Goal: Transaction & Acquisition: Book appointment/travel/reservation

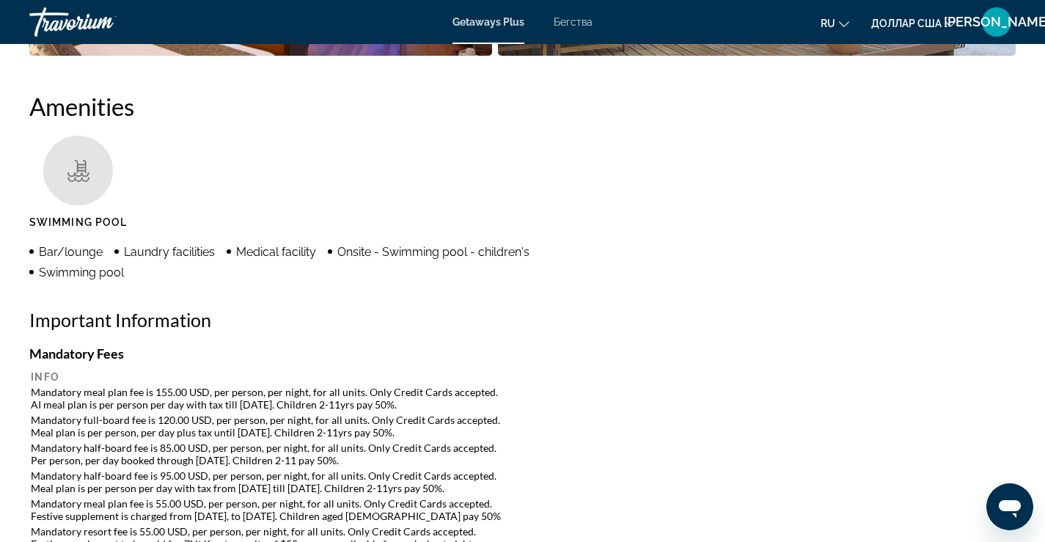
scroll to position [1100, 0]
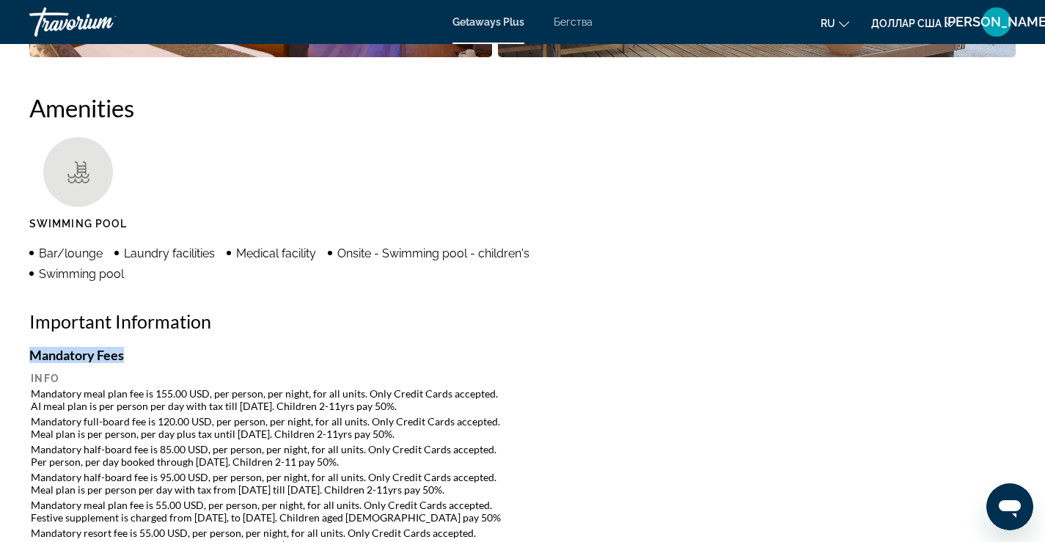
drag, startPoint x: 128, startPoint y: 355, endPoint x: 15, endPoint y: 352, distance: 112.3
copy h4 "Mandatory Fees"
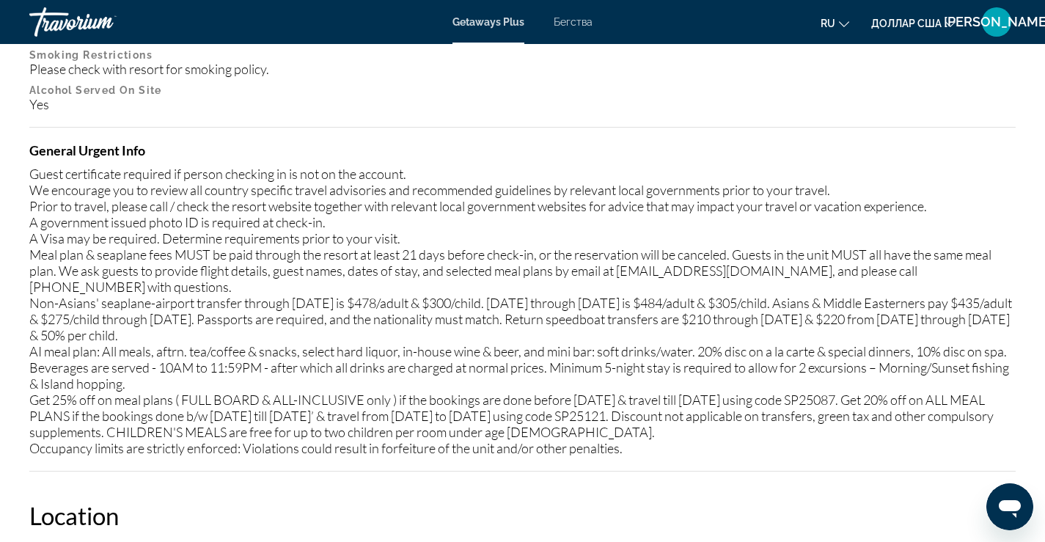
scroll to position [1834, 0]
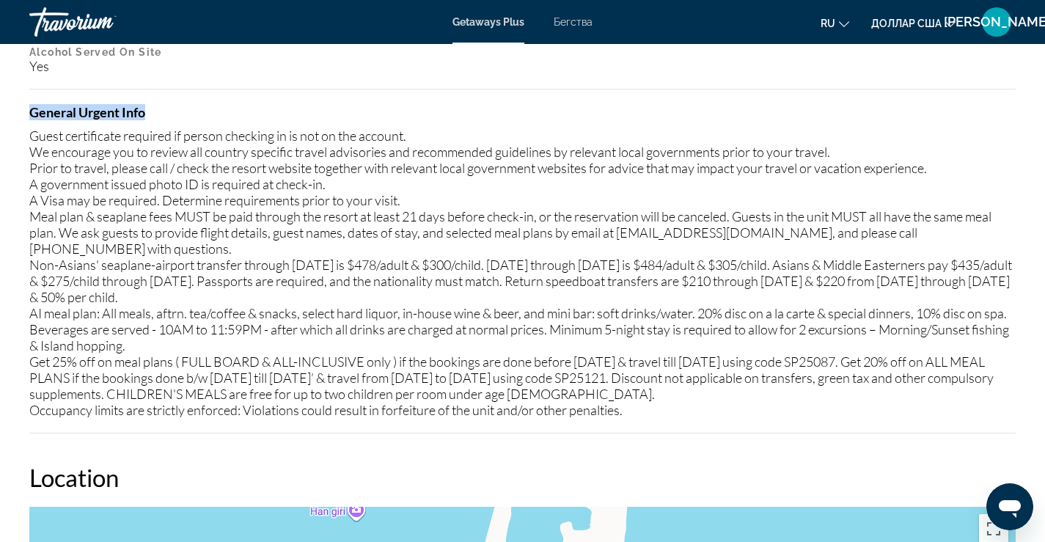
drag, startPoint x: 147, startPoint y: 111, endPoint x: 40, endPoint y: 115, distance: 107.2
copy h4 "General Urgent Info"
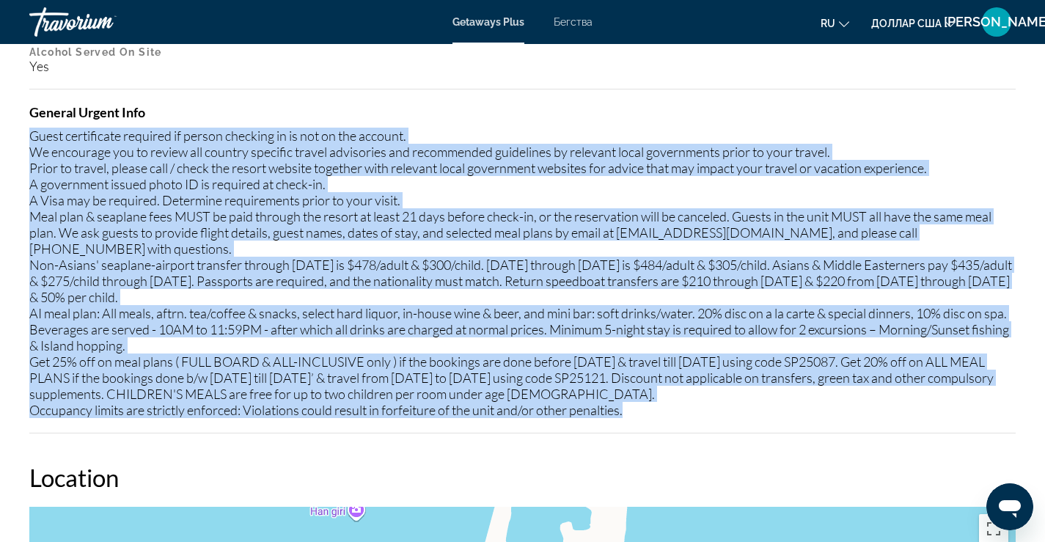
drag, startPoint x: 29, startPoint y: 136, endPoint x: 615, endPoint y: 406, distance: 645.6
copy div "Guest certificate required if person checking in is not on the account. We enco…"
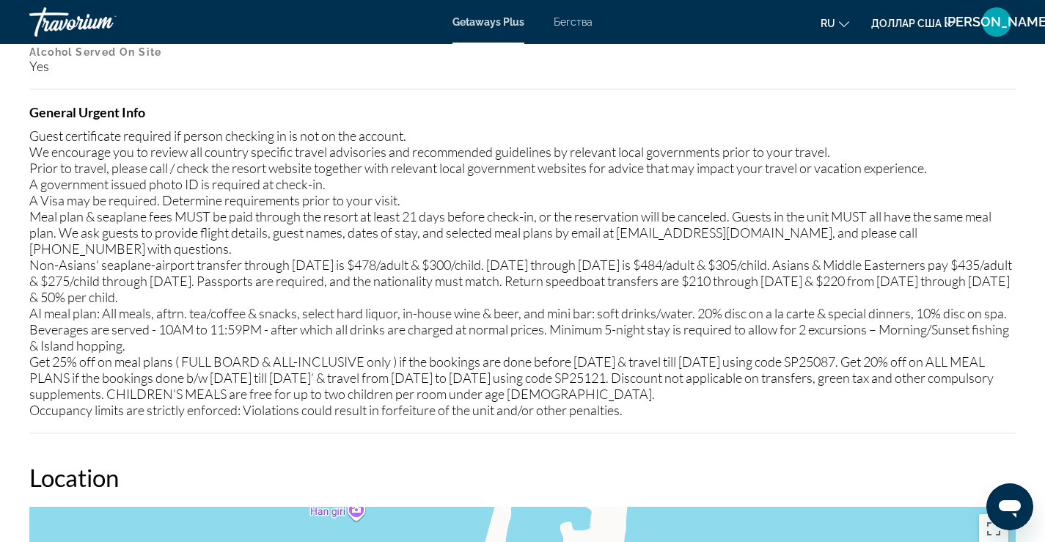
click at [506, 119] on h4 "General Urgent Info" at bounding box center [522, 112] width 987 height 16
drag, startPoint x: 31, startPoint y: 136, endPoint x: 485, endPoint y: 286, distance: 478.1
click at [485, 286] on div "Guest certificate required if person checking in is not on the account. We enco…" at bounding box center [522, 273] width 987 height 290
copy div "Guest certificate required if person checking in is not on the account. We enco…"
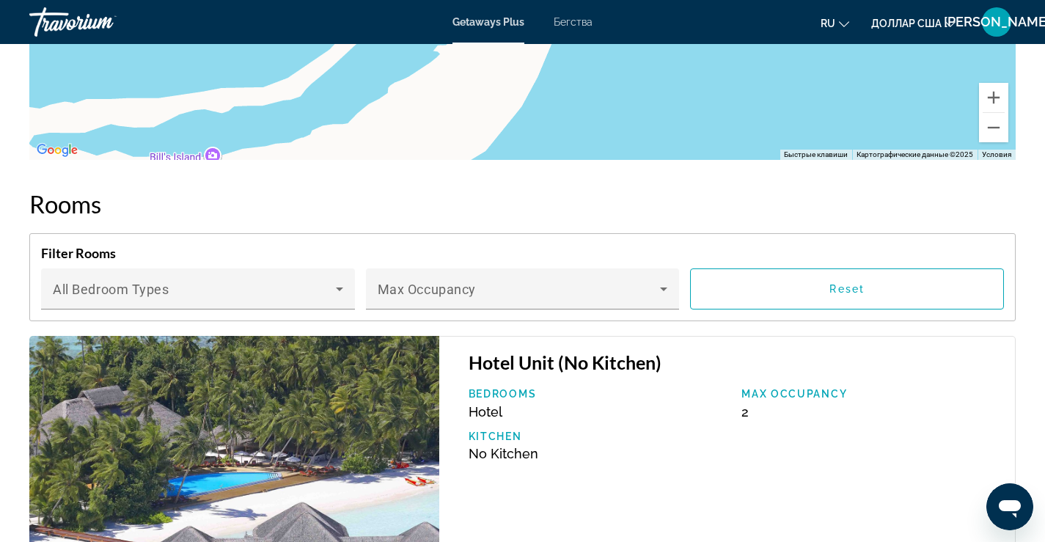
scroll to position [2641, 0]
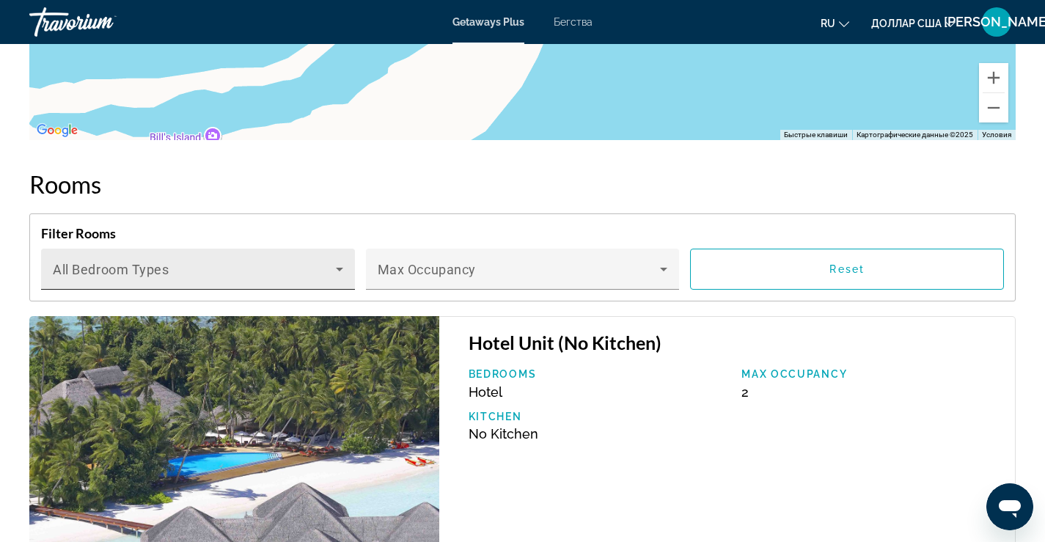
click at [338, 268] on icon "Основное содержание" at bounding box center [339, 270] width 7 height 4
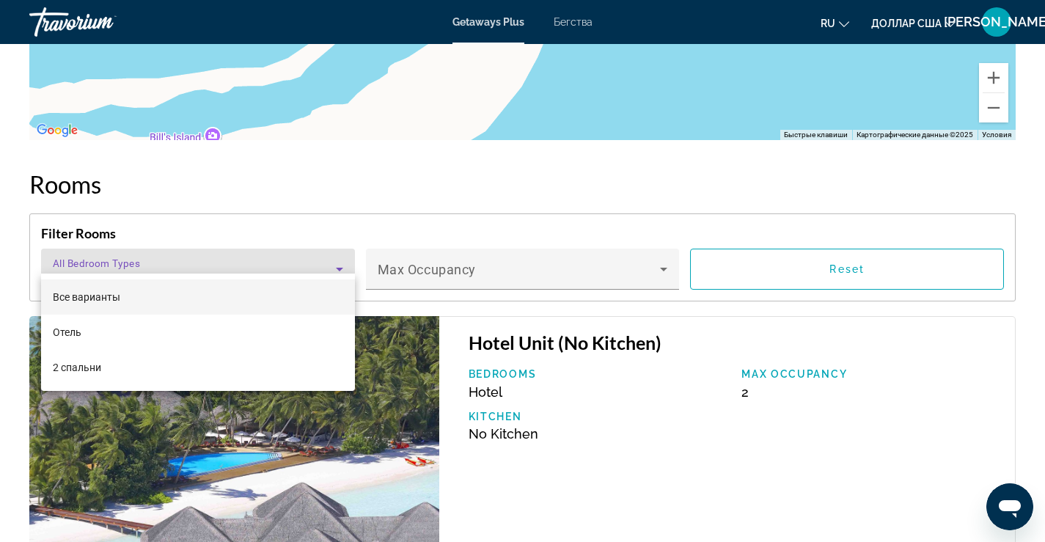
click at [668, 252] on div at bounding box center [522, 271] width 1045 height 542
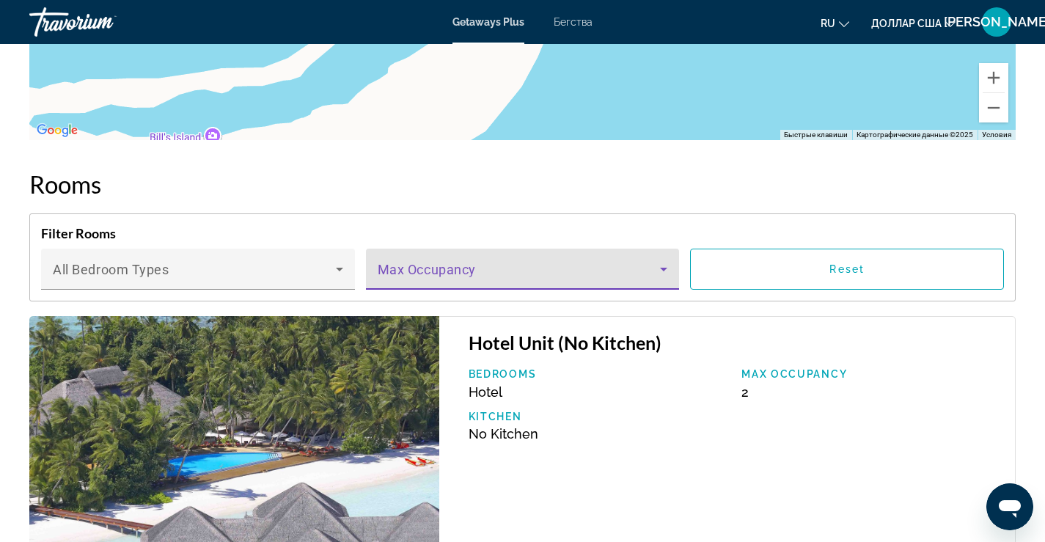
click at [668, 260] on icon "Основное содержание" at bounding box center [664, 269] width 18 height 18
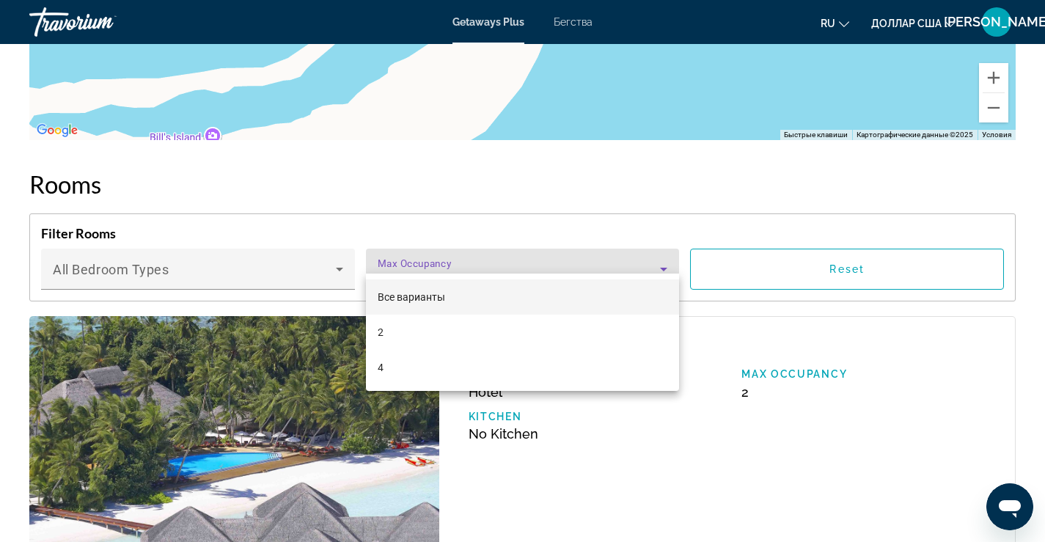
click at [987, 244] on div at bounding box center [522, 271] width 1045 height 542
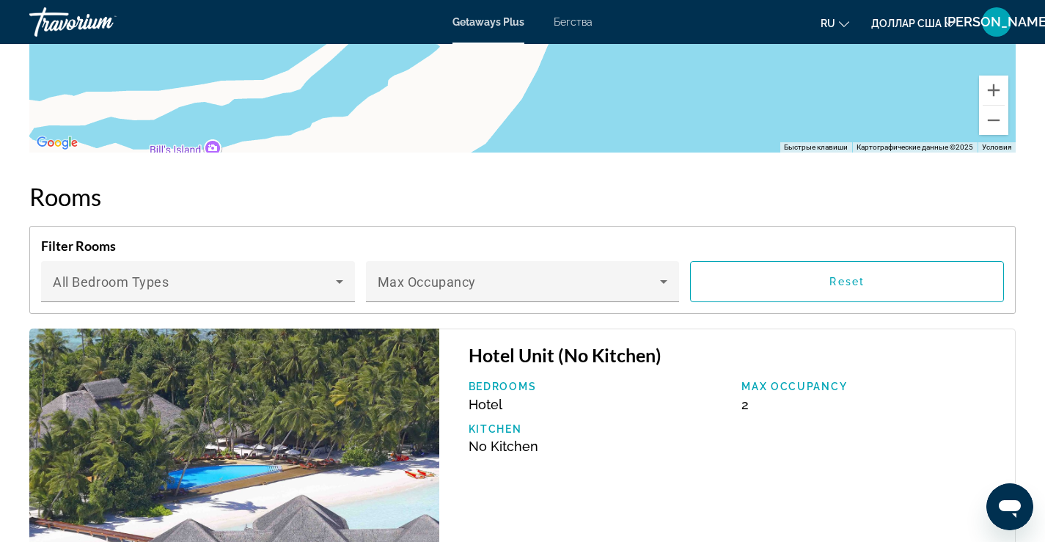
scroll to position [2539, 0]
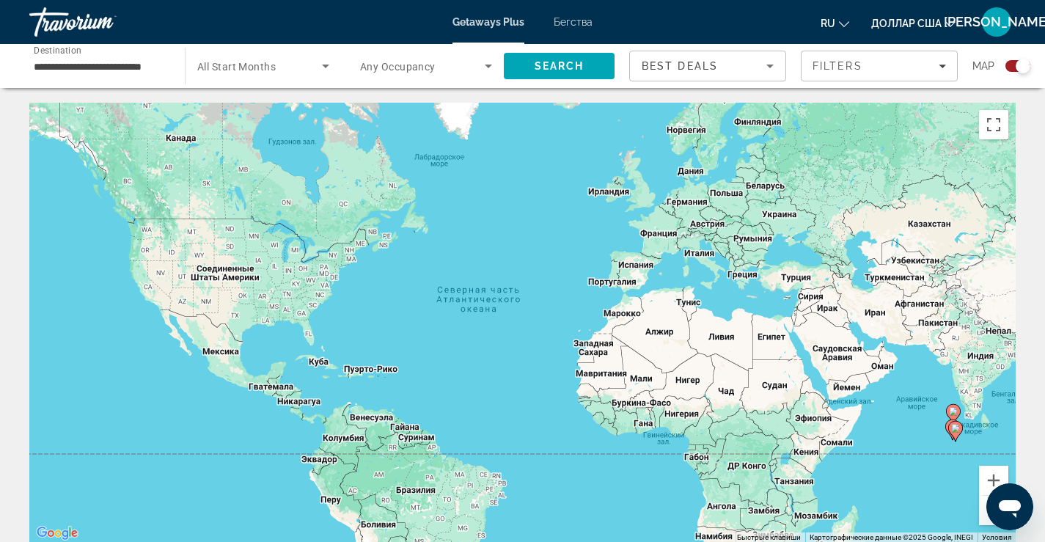
click at [1022, 67] on div "Search widget" at bounding box center [1023, 66] width 15 height 15
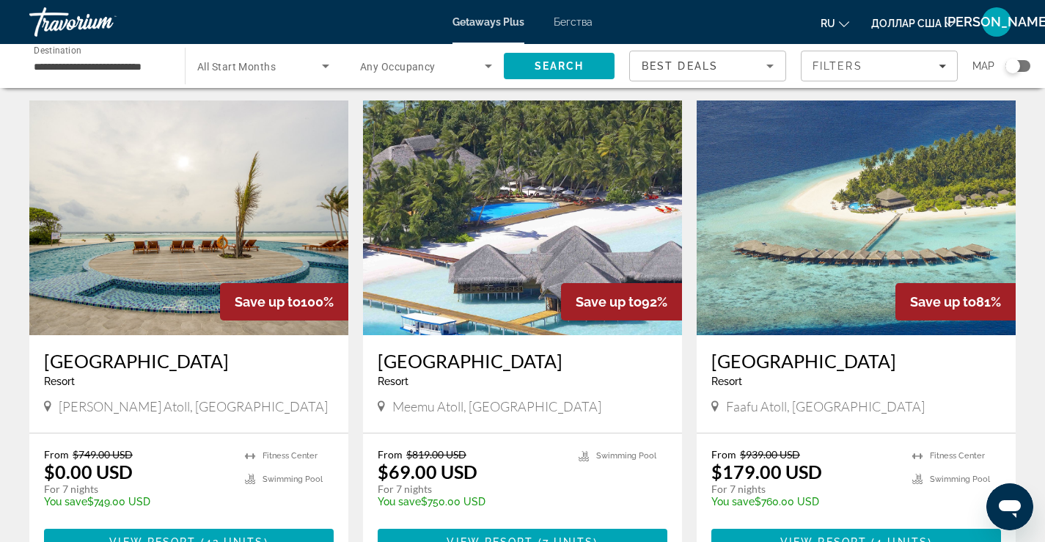
scroll to position [73, 0]
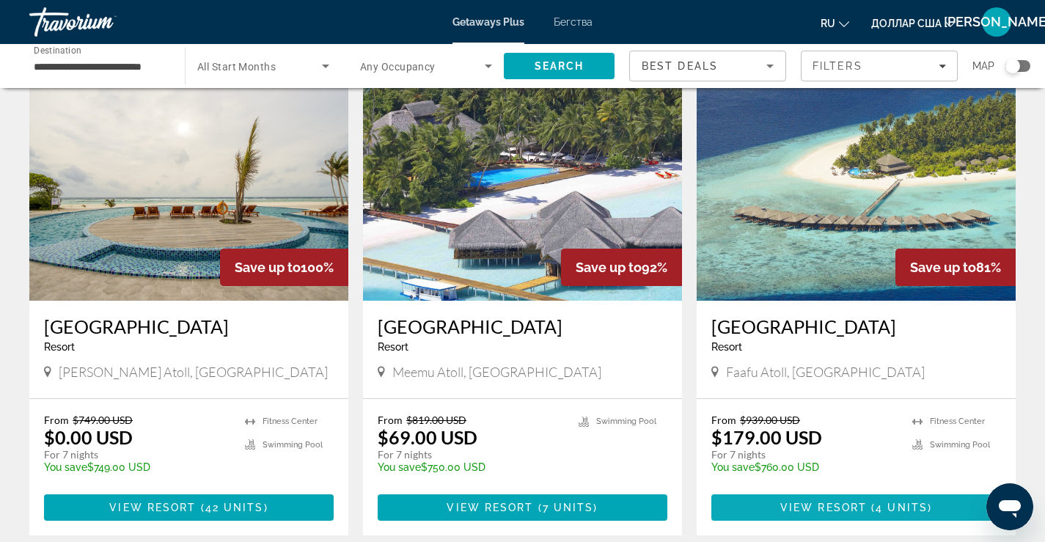
click at [883, 505] on span "4 units" at bounding box center [902, 508] width 52 height 12
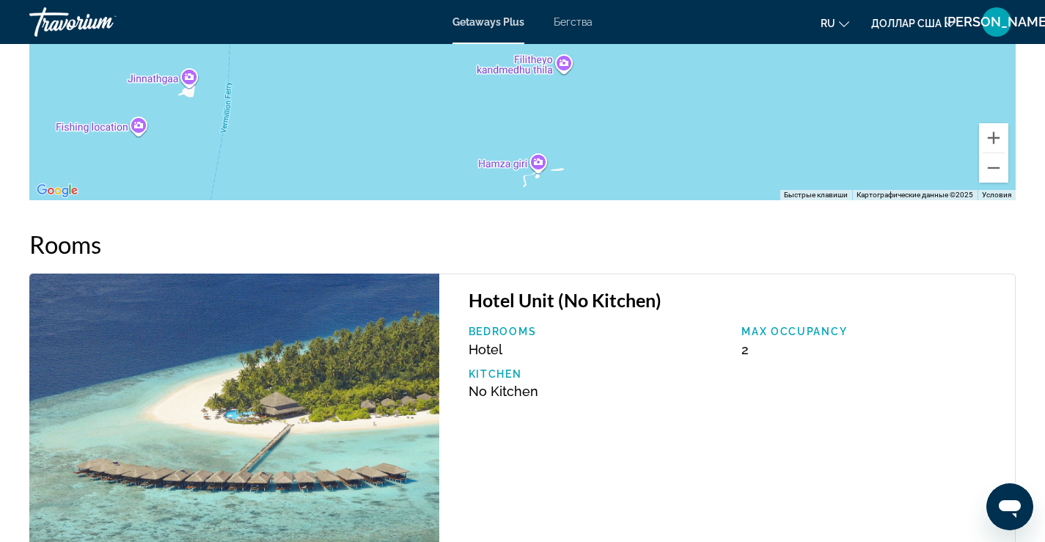
scroll to position [2276, 0]
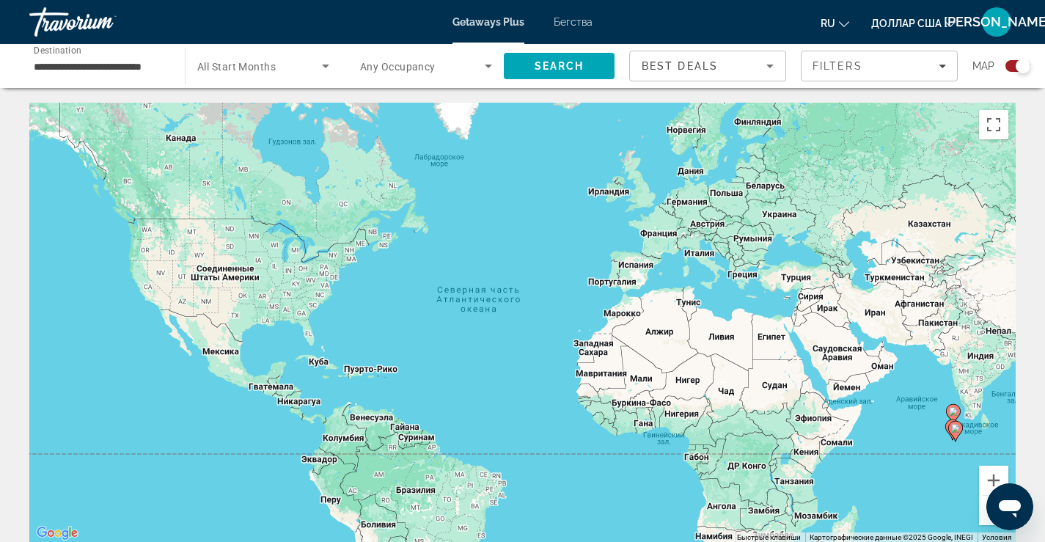
click at [1019, 61] on div "Search widget" at bounding box center [1023, 66] width 15 height 15
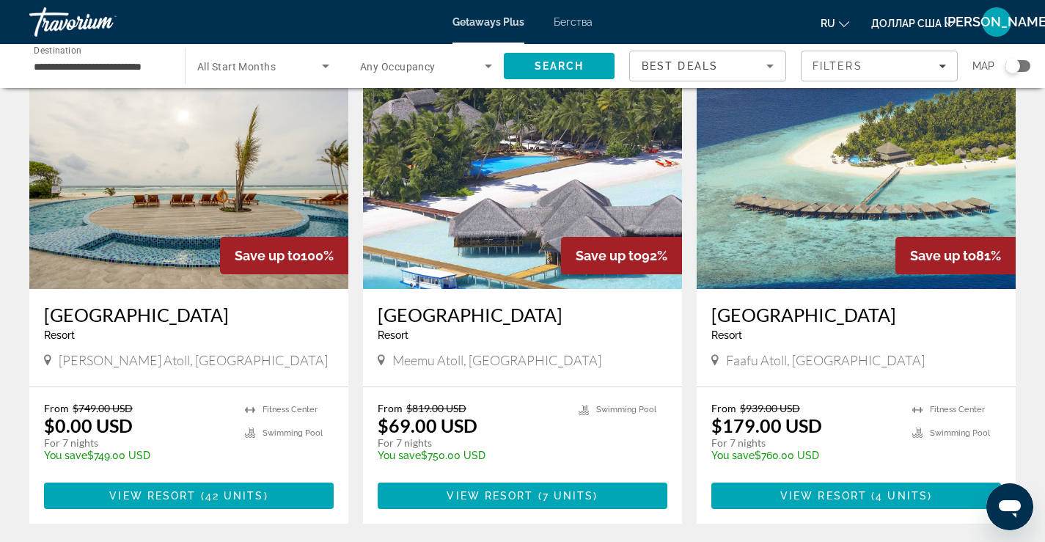
scroll to position [293, 0]
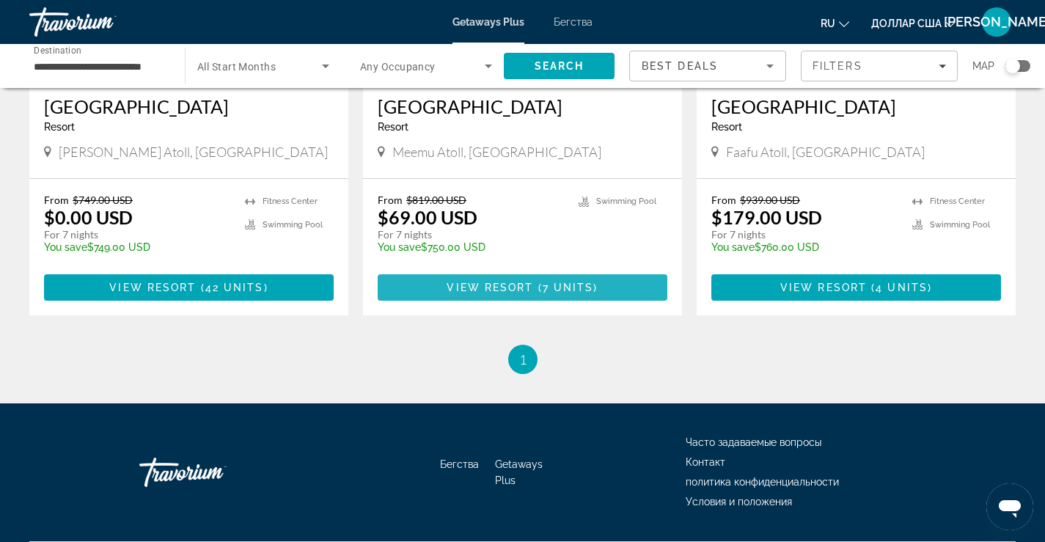
click at [530, 285] on span "View Resort" at bounding box center [490, 288] width 87 height 12
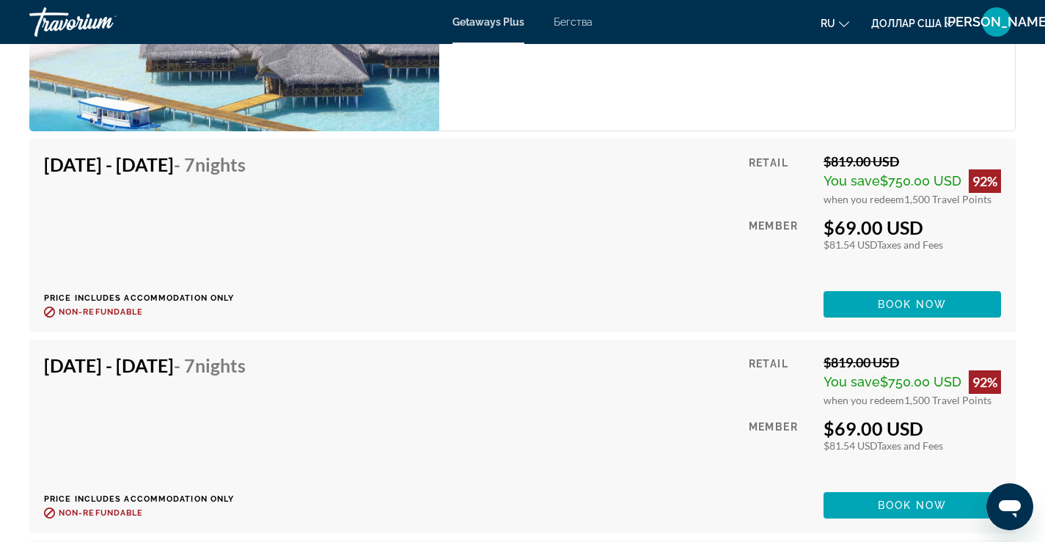
scroll to position [3154, 0]
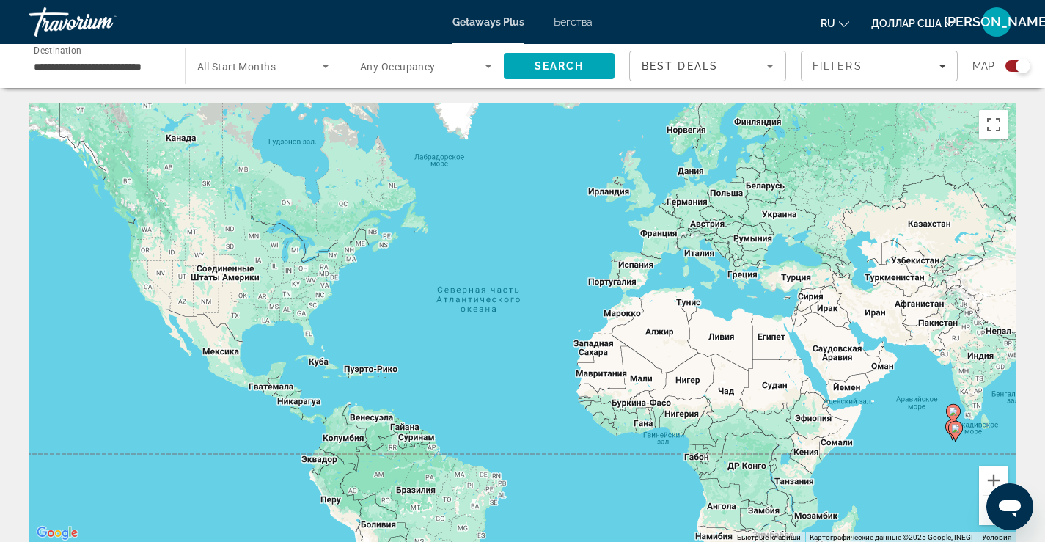
click at [1022, 63] on div "Search widget" at bounding box center [1023, 66] width 15 height 15
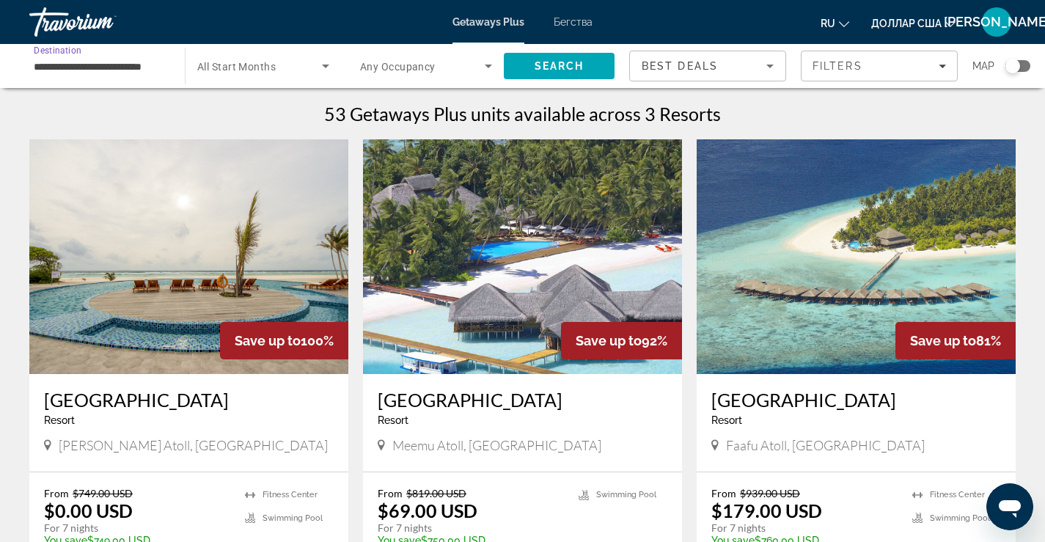
click at [147, 65] on input "**********" at bounding box center [100, 67] width 132 height 18
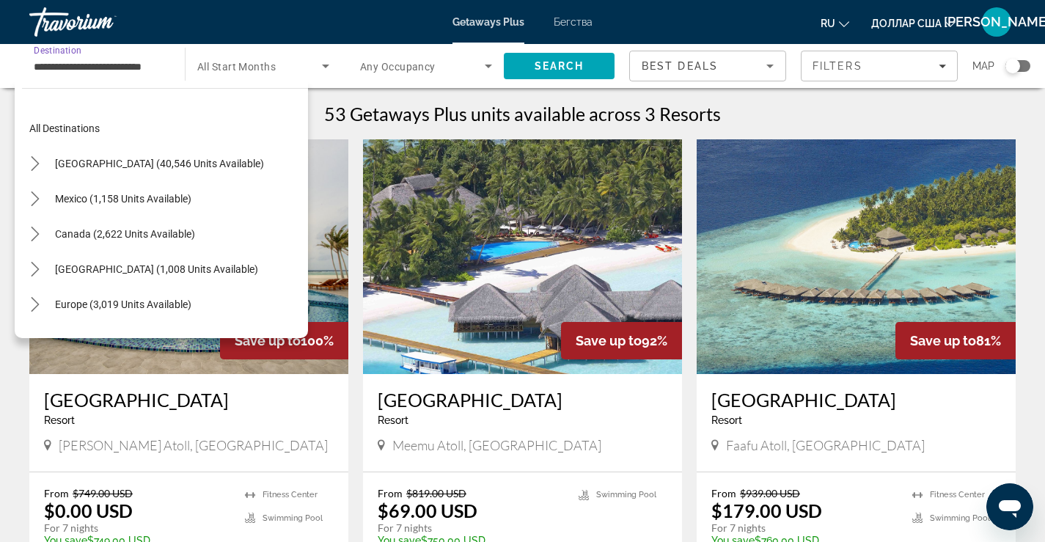
scroll to position [475, 0]
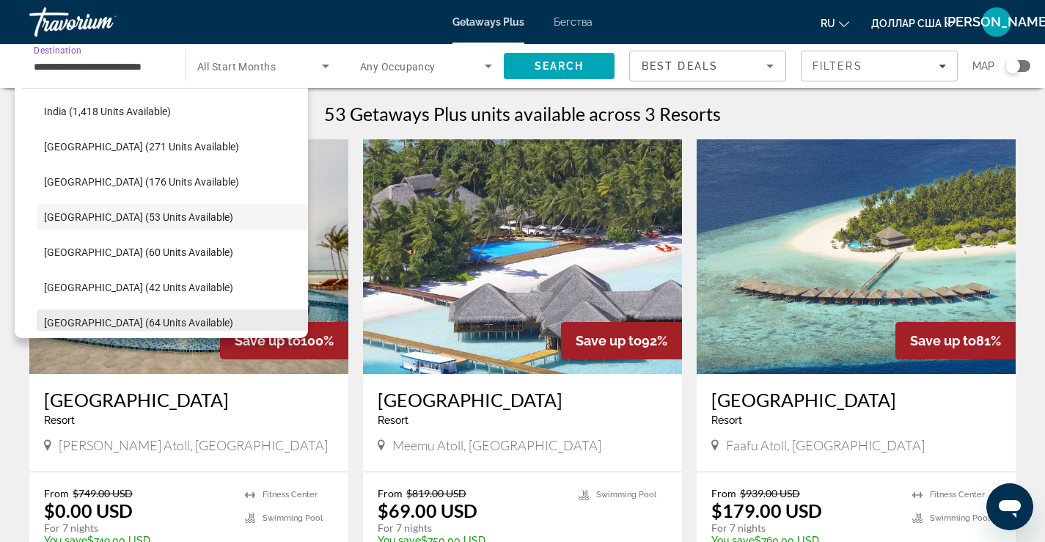
click at [133, 318] on span "[GEOGRAPHIC_DATA] (64 units available)" at bounding box center [138, 323] width 189 height 12
type input "**********"
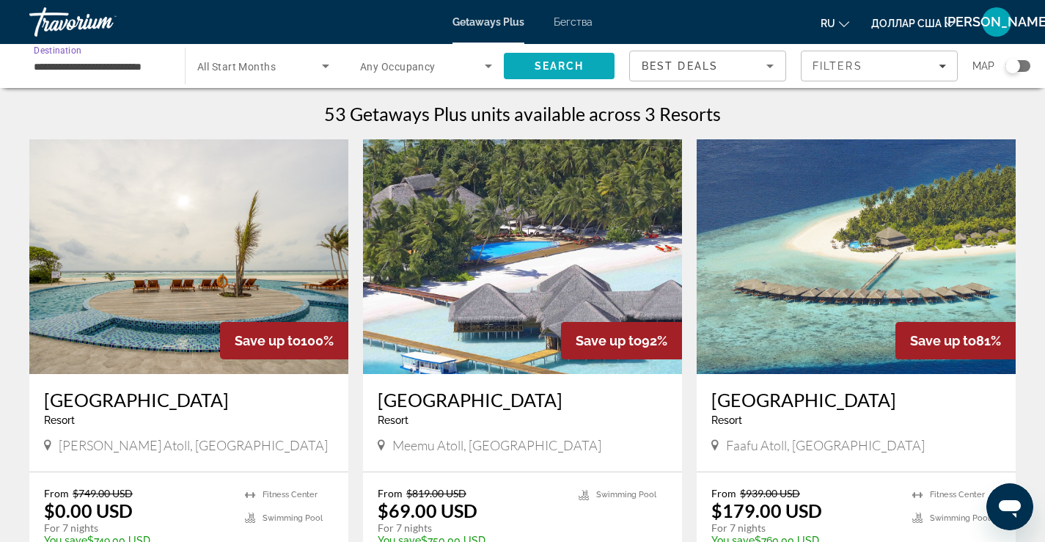
click at [565, 63] on span "Search" at bounding box center [560, 66] width 50 height 12
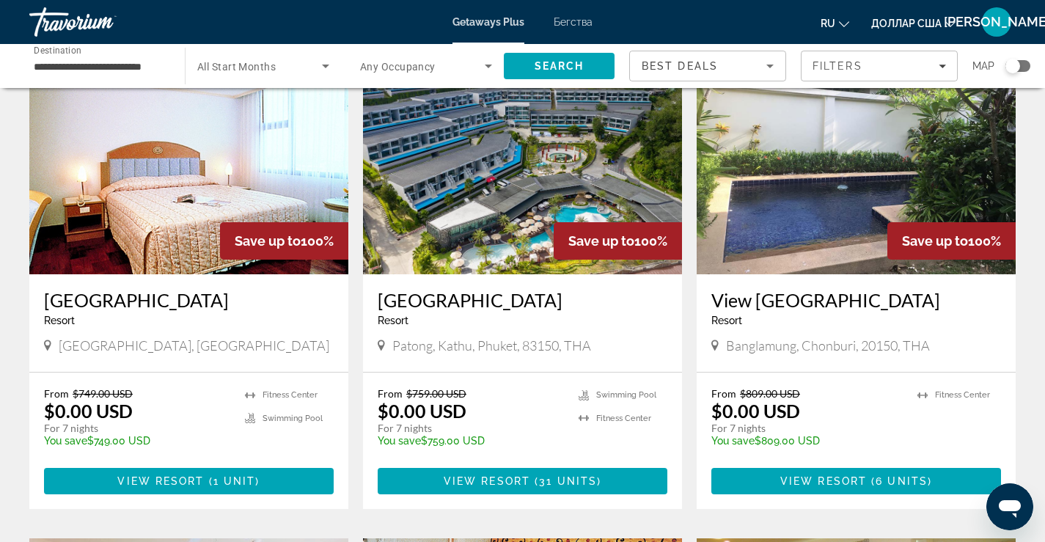
scroll to position [587, 0]
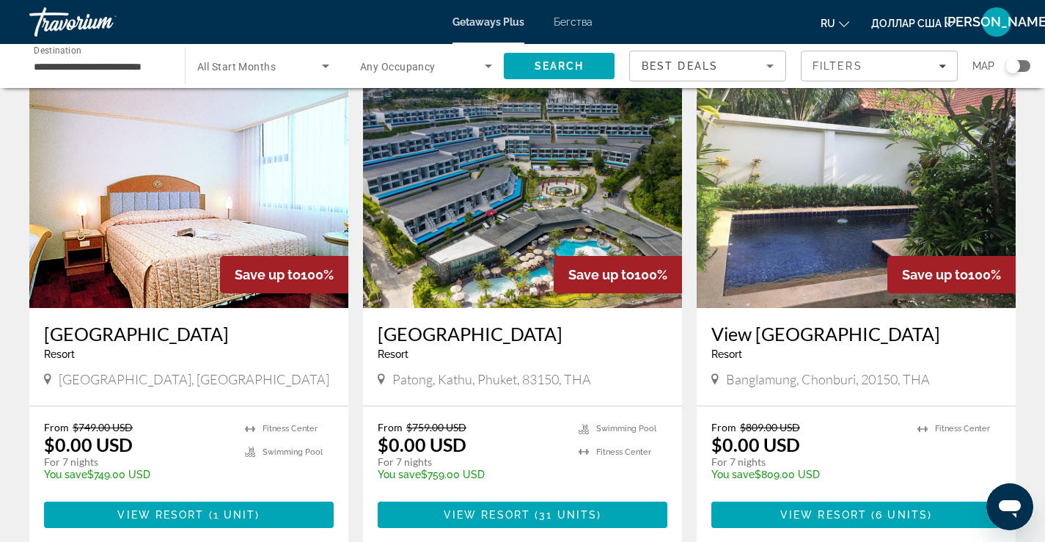
click at [807, 226] on img "Основное содержание" at bounding box center [856, 190] width 319 height 235
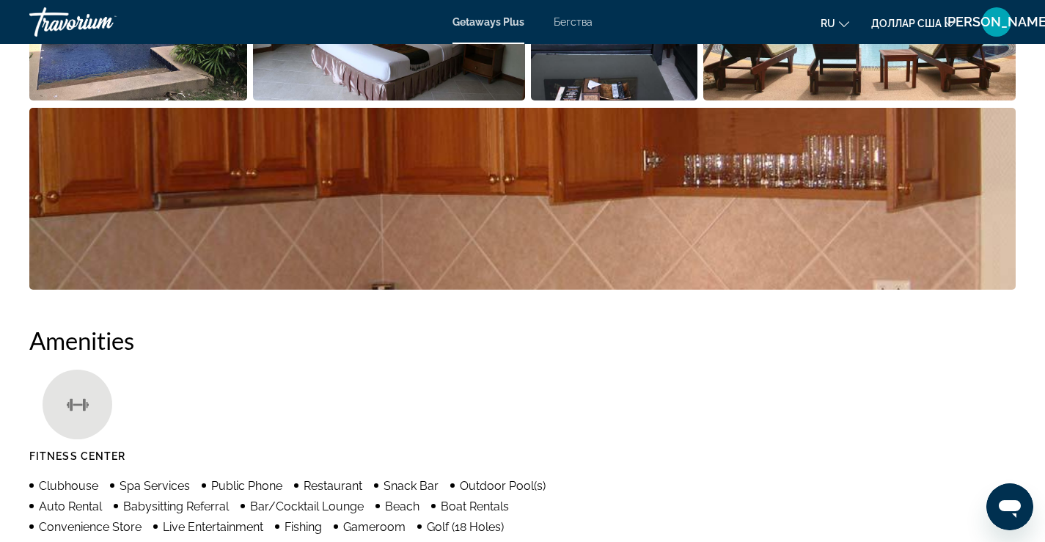
scroll to position [660, 0]
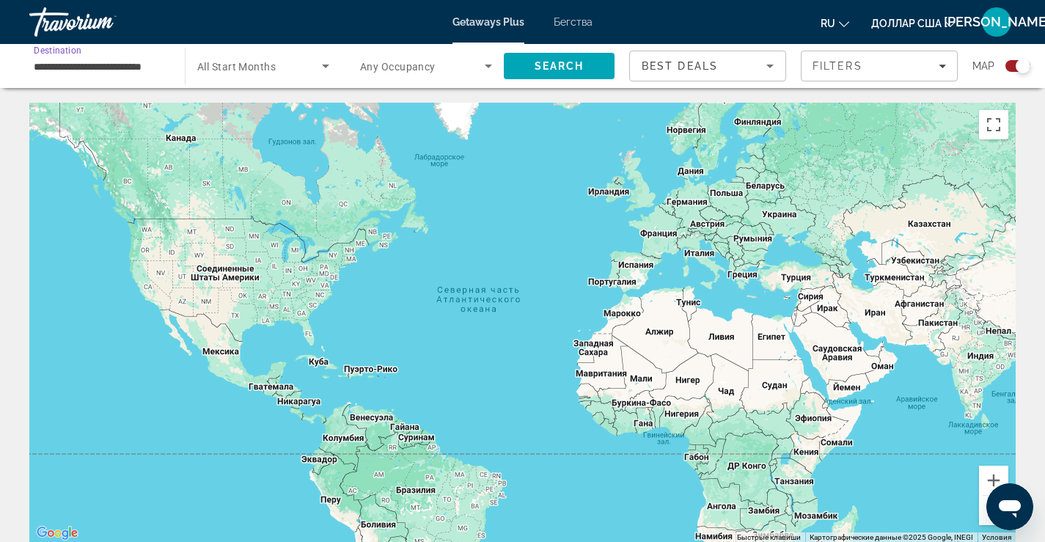
click at [124, 59] on input "**********" at bounding box center [100, 67] width 132 height 18
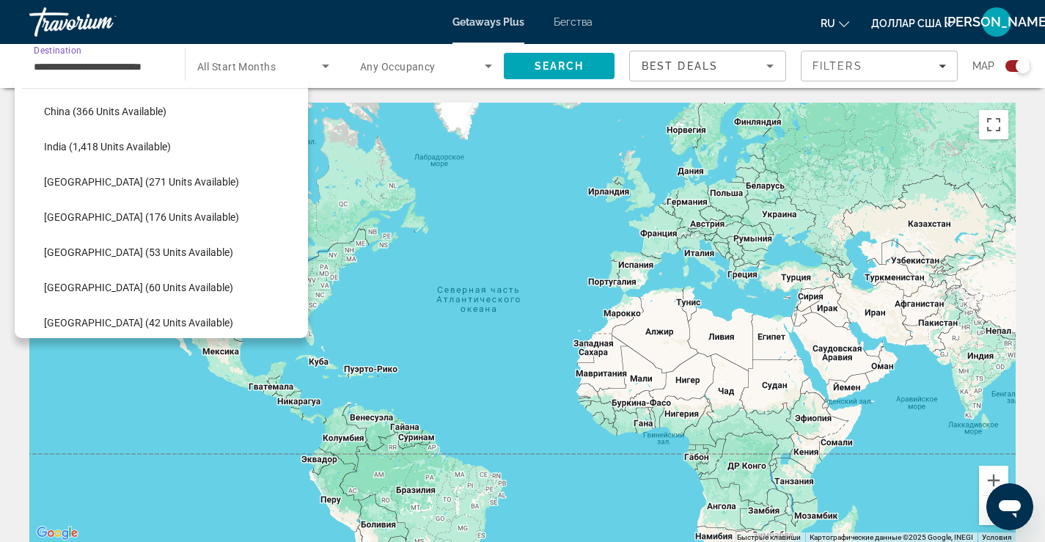
scroll to position [433, 0]
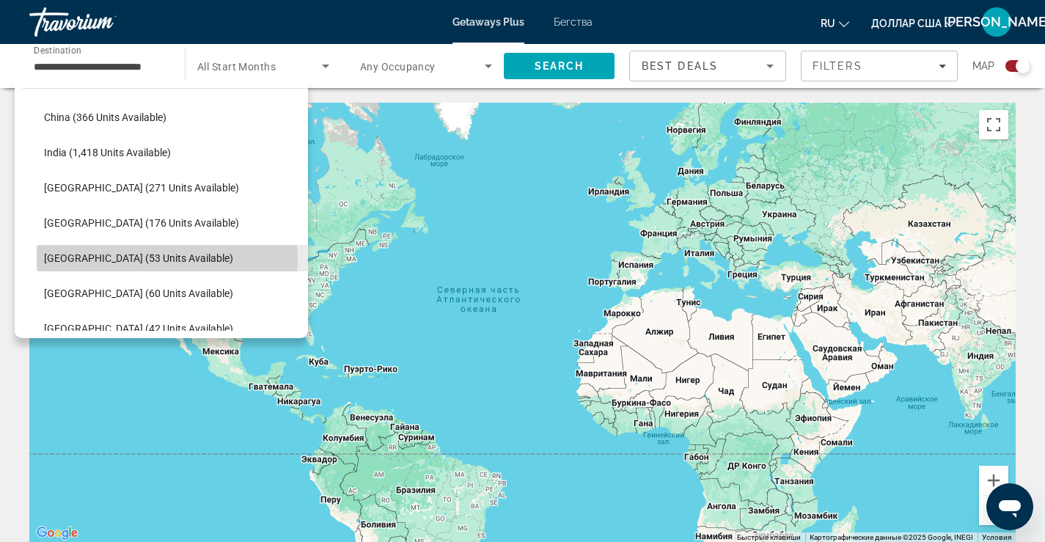
click at [161, 258] on span "[GEOGRAPHIC_DATA] (53 units available)" at bounding box center [138, 258] width 189 height 12
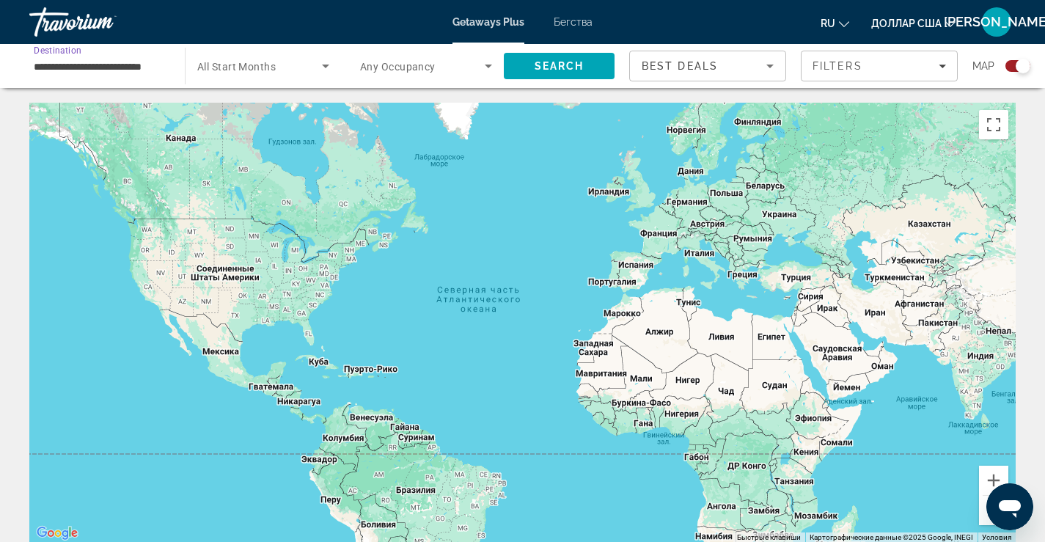
click at [155, 63] on input "**********" at bounding box center [100, 67] width 132 height 18
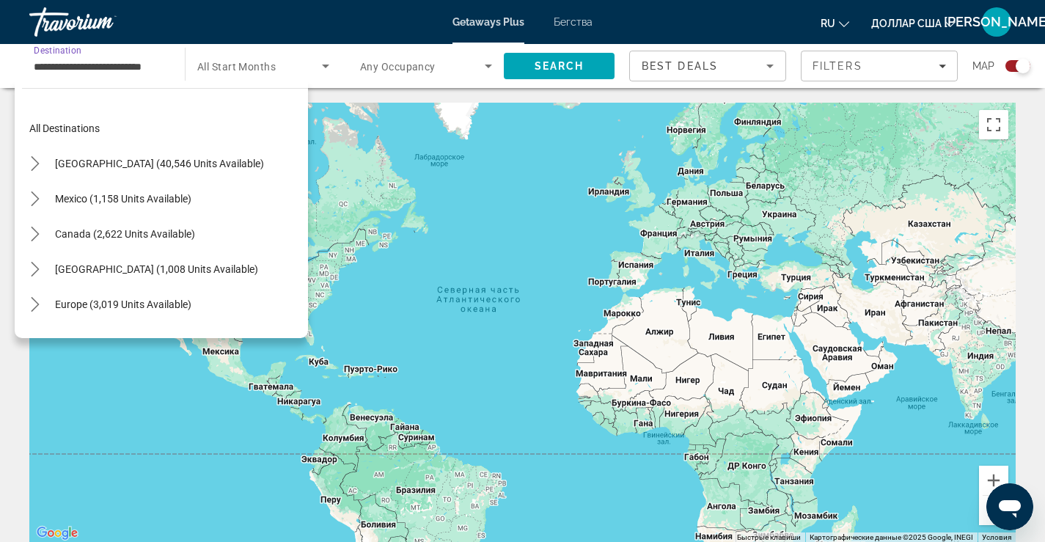
scroll to position [475, 0]
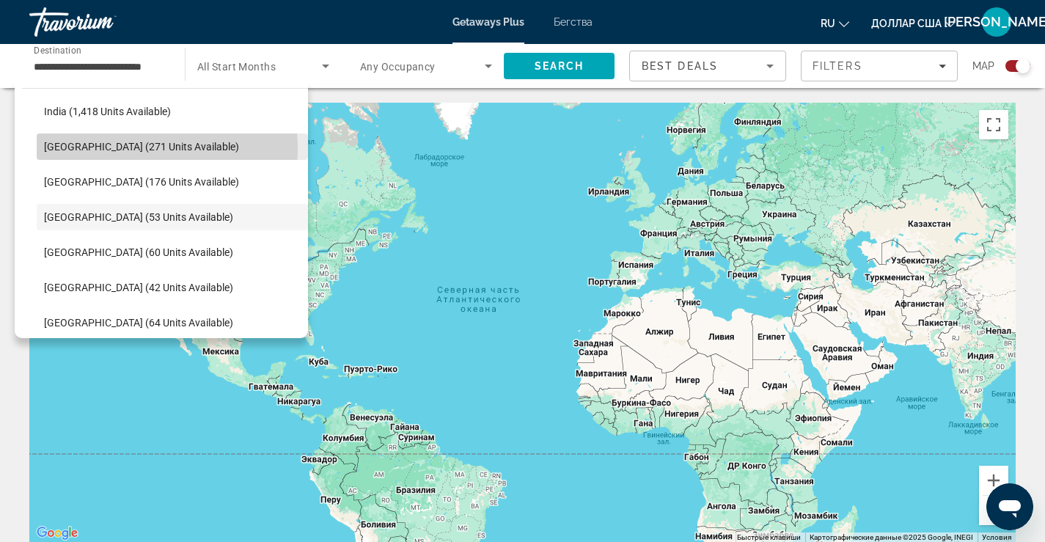
click at [104, 148] on span "[GEOGRAPHIC_DATA] (271 units available)" at bounding box center [141, 147] width 195 height 12
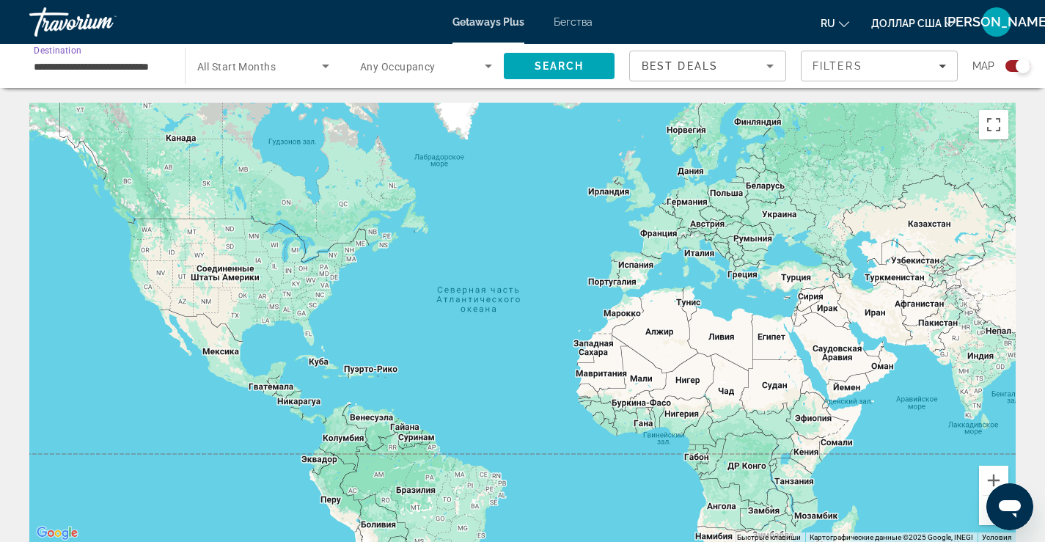
click at [120, 68] on input "**********" at bounding box center [100, 67] width 132 height 18
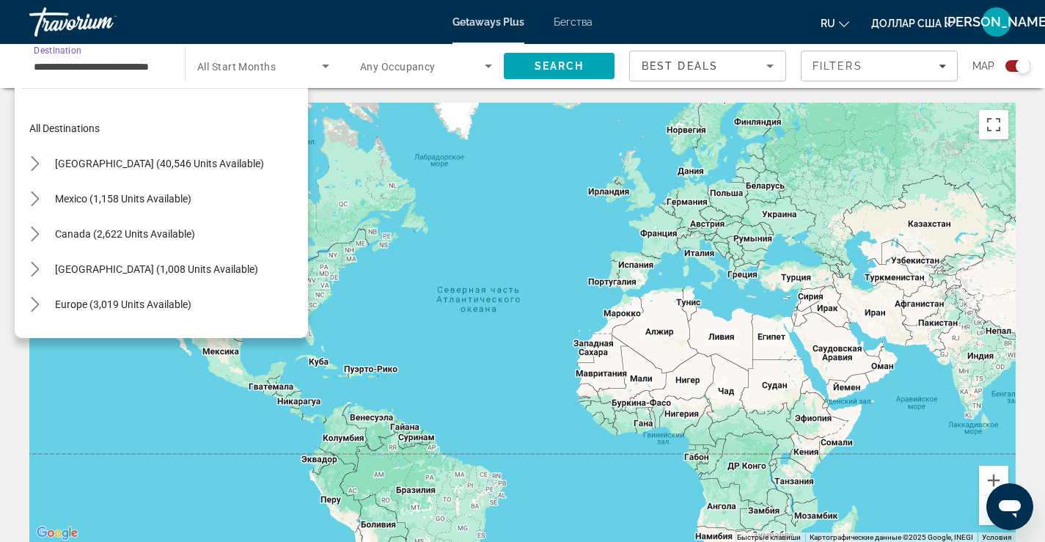
scroll to position [404, 0]
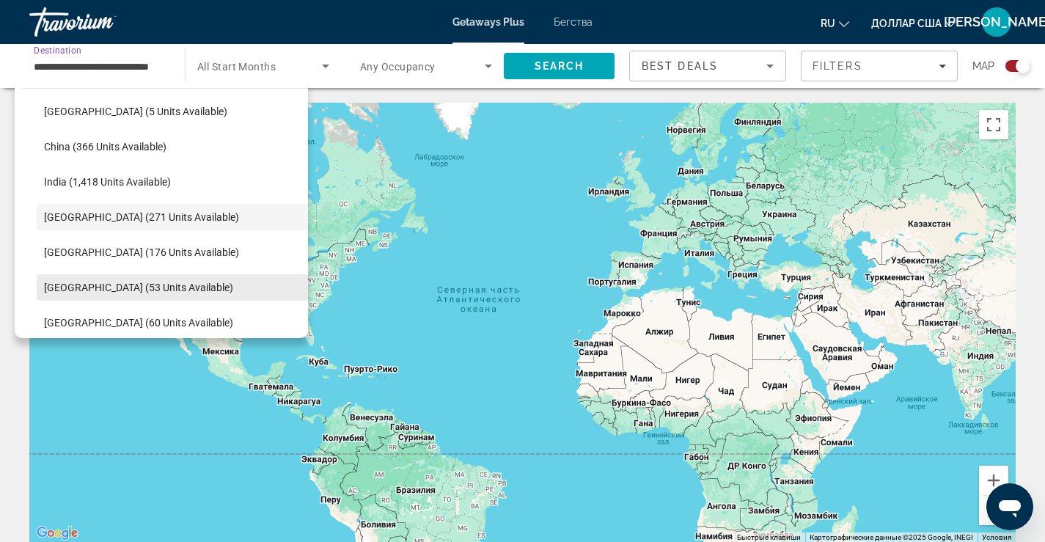
click at [115, 282] on span "[GEOGRAPHIC_DATA] (53 units available)" at bounding box center [138, 288] width 189 height 12
type input "**********"
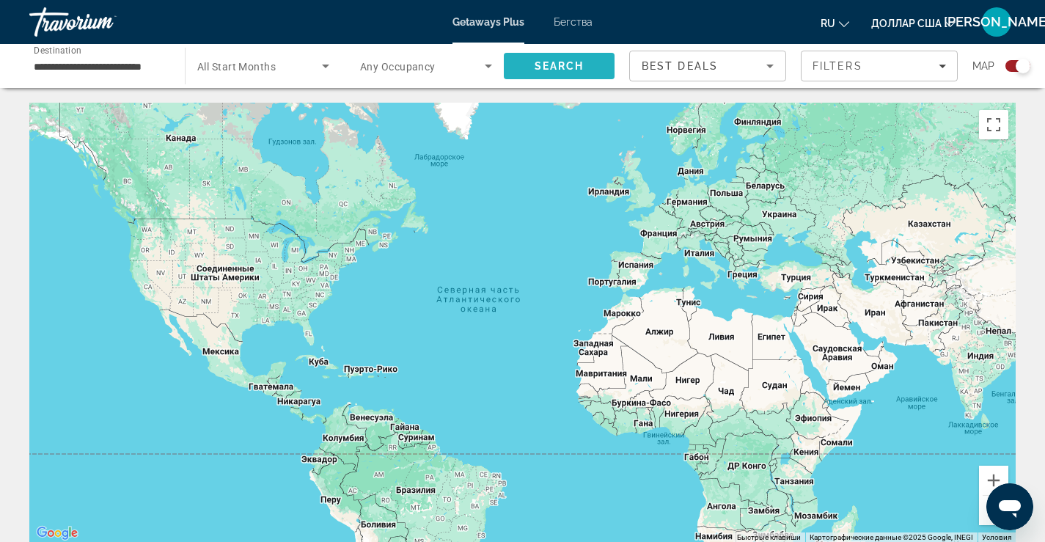
click at [557, 65] on span "Search" at bounding box center [560, 66] width 50 height 12
click at [1020, 63] on div "Search widget" at bounding box center [1023, 66] width 15 height 15
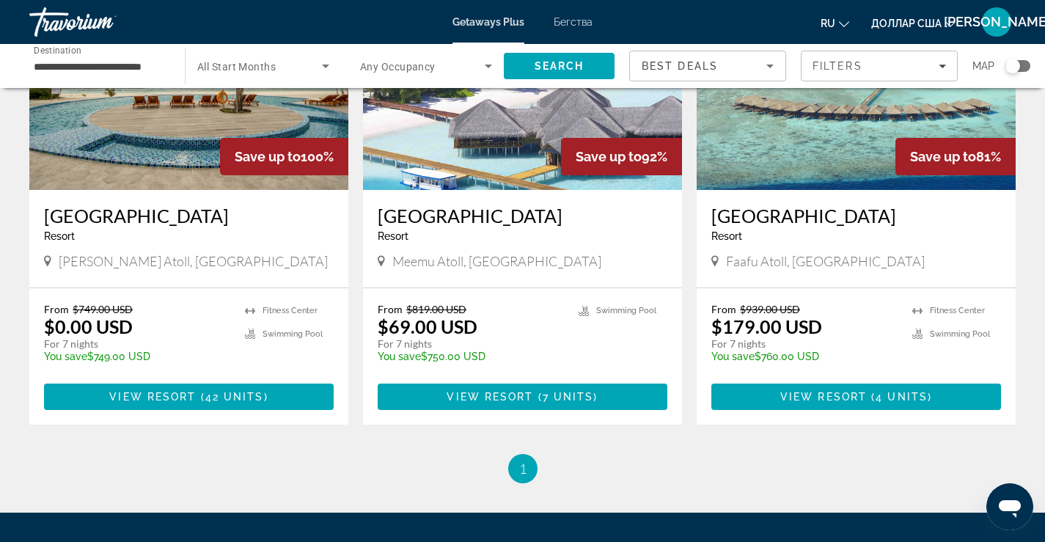
scroll to position [220, 0]
